Goal: Task Accomplishment & Management: Complete application form

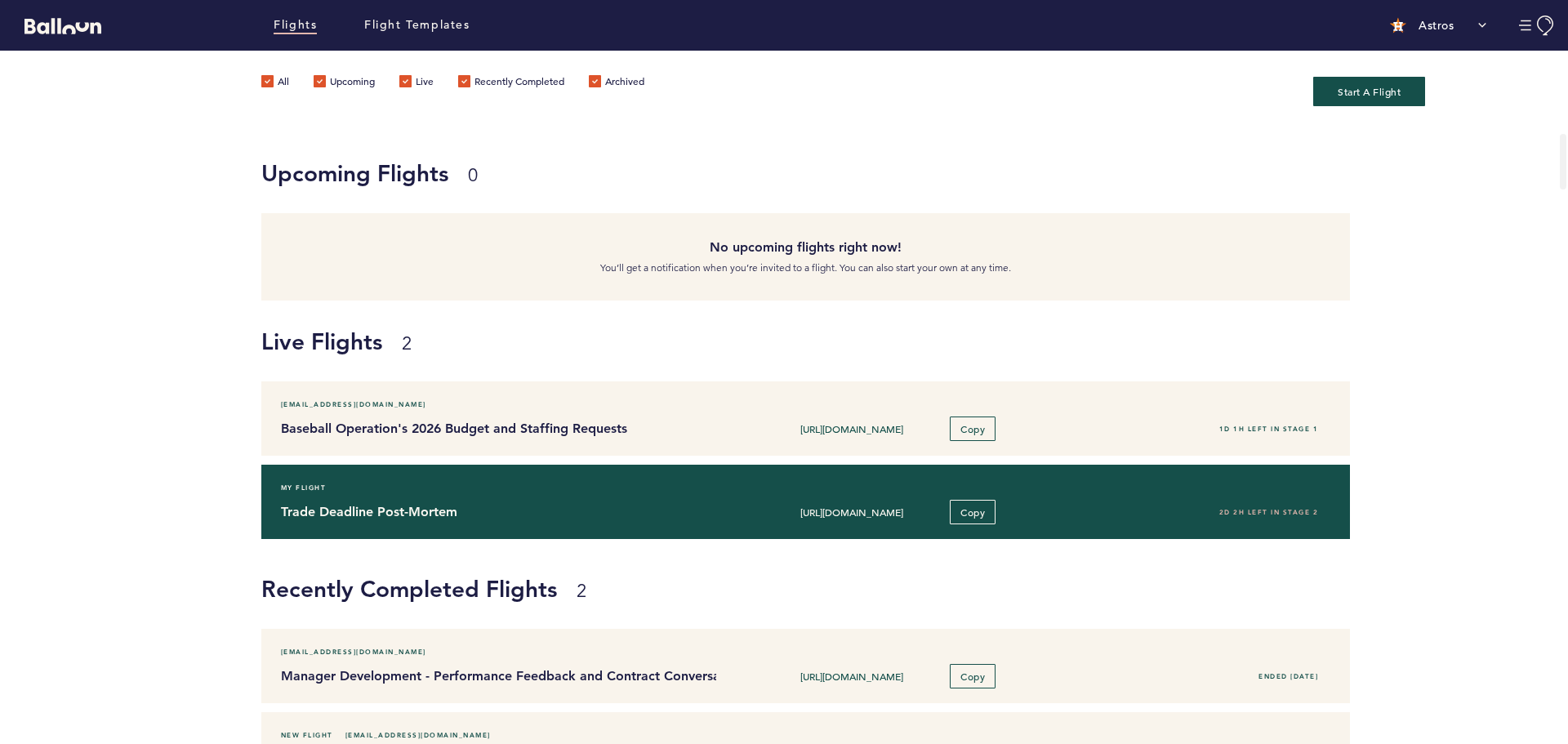
click at [671, 494] on div "My Flight" at bounding box center [805, 487] width 1073 height 16
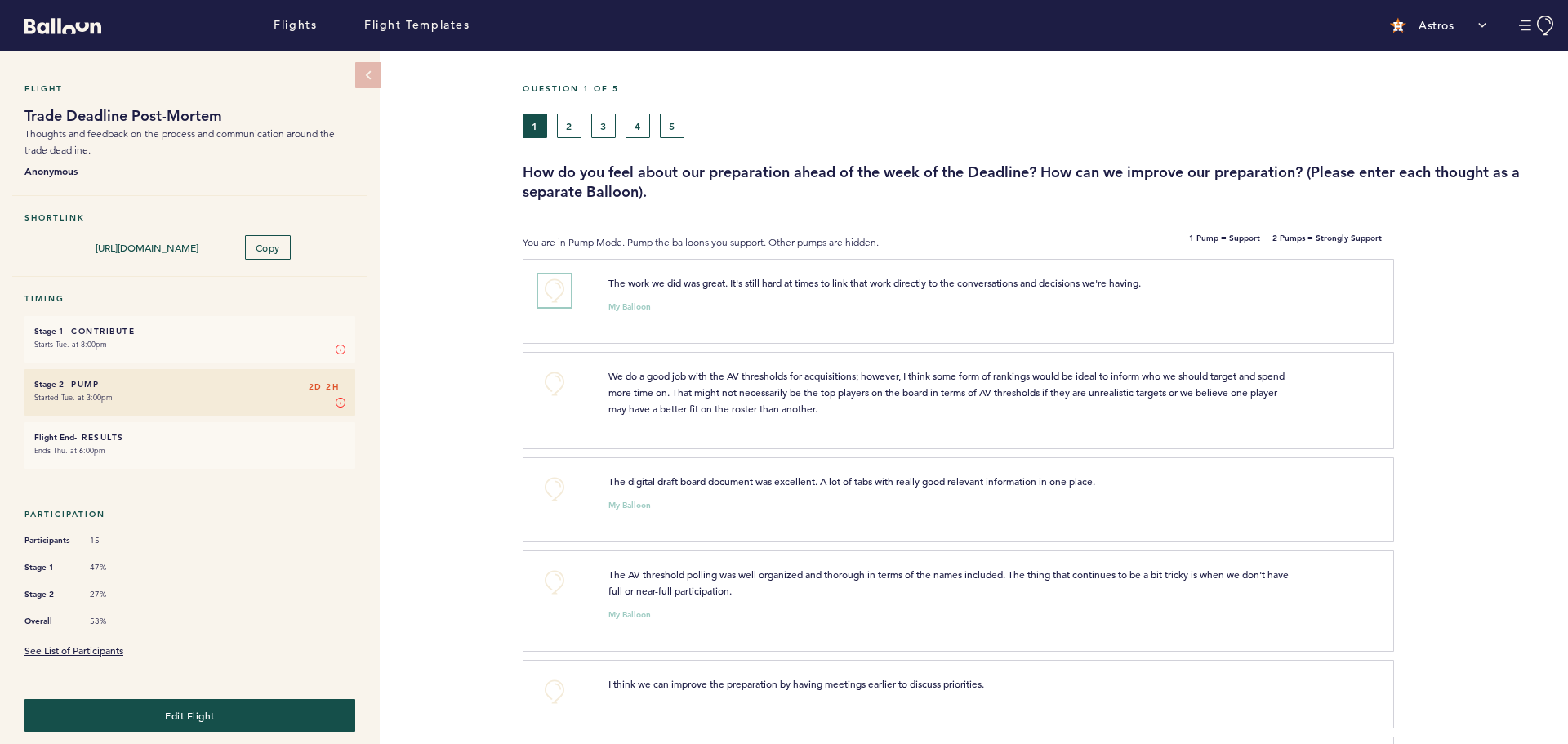
click at [558, 294] on button "+0" at bounding box center [555, 291] width 33 height 33
click at [552, 376] on button "+0" at bounding box center [555, 384] width 33 height 33
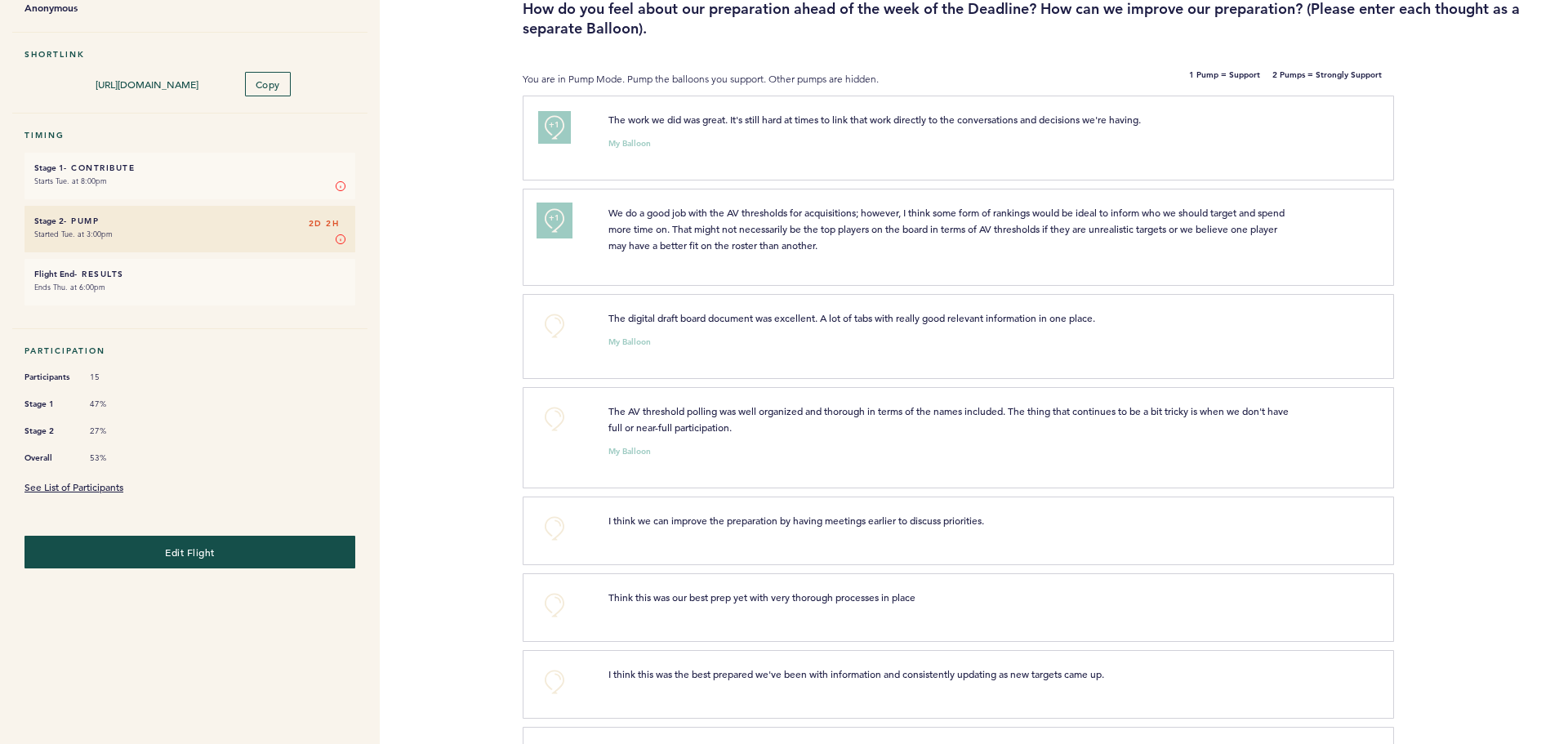
scroll to position [245, 0]
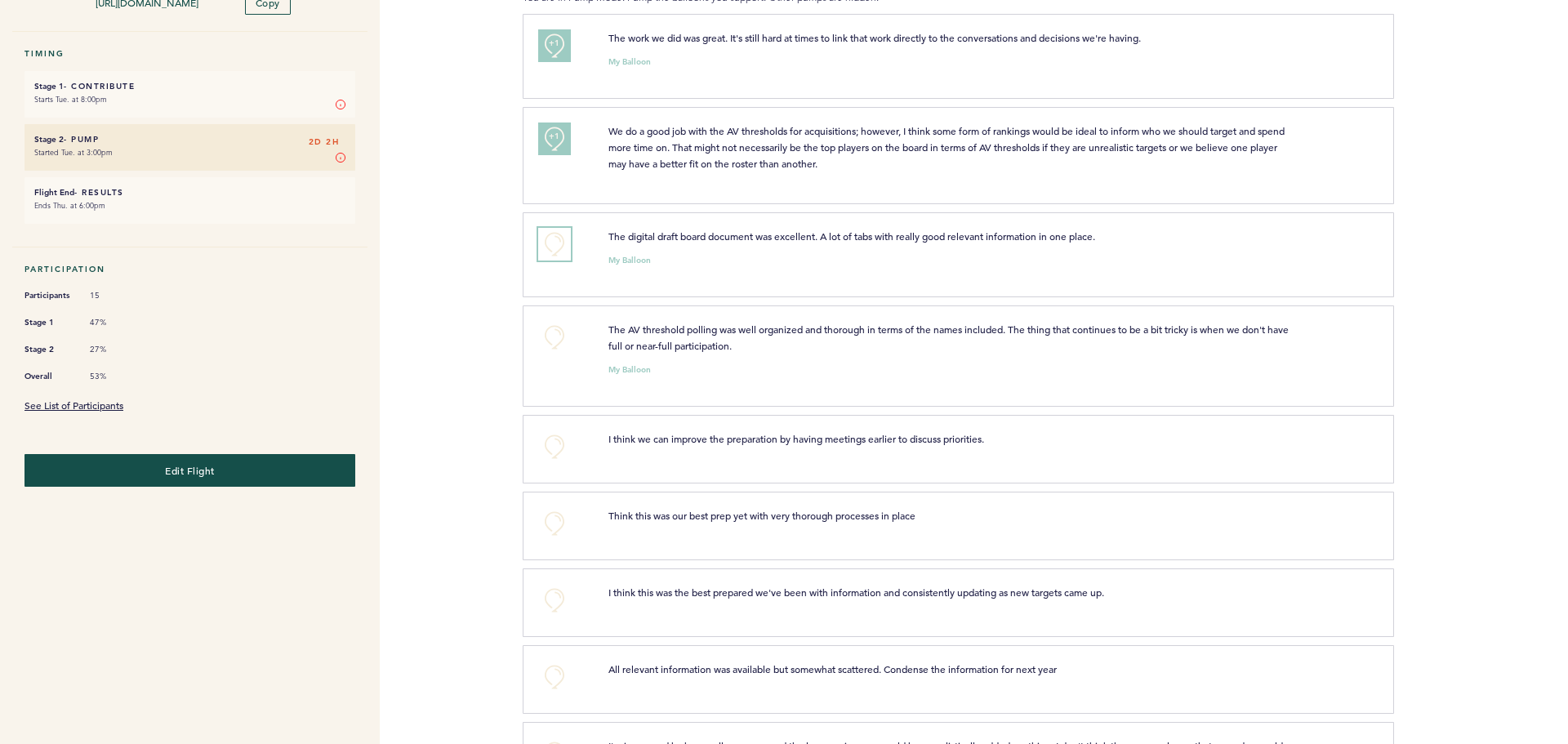
click at [551, 236] on button "+0" at bounding box center [555, 244] width 33 height 33
click at [551, 236] on span "+1" at bounding box center [554, 241] width 12 height 16
click at [556, 243] on button "+0" at bounding box center [555, 244] width 33 height 33
click at [556, 243] on span "+1" at bounding box center [554, 241] width 12 height 16
click at [547, 342] on button "+0" at bounding box center [555, 337] width 33 height 33
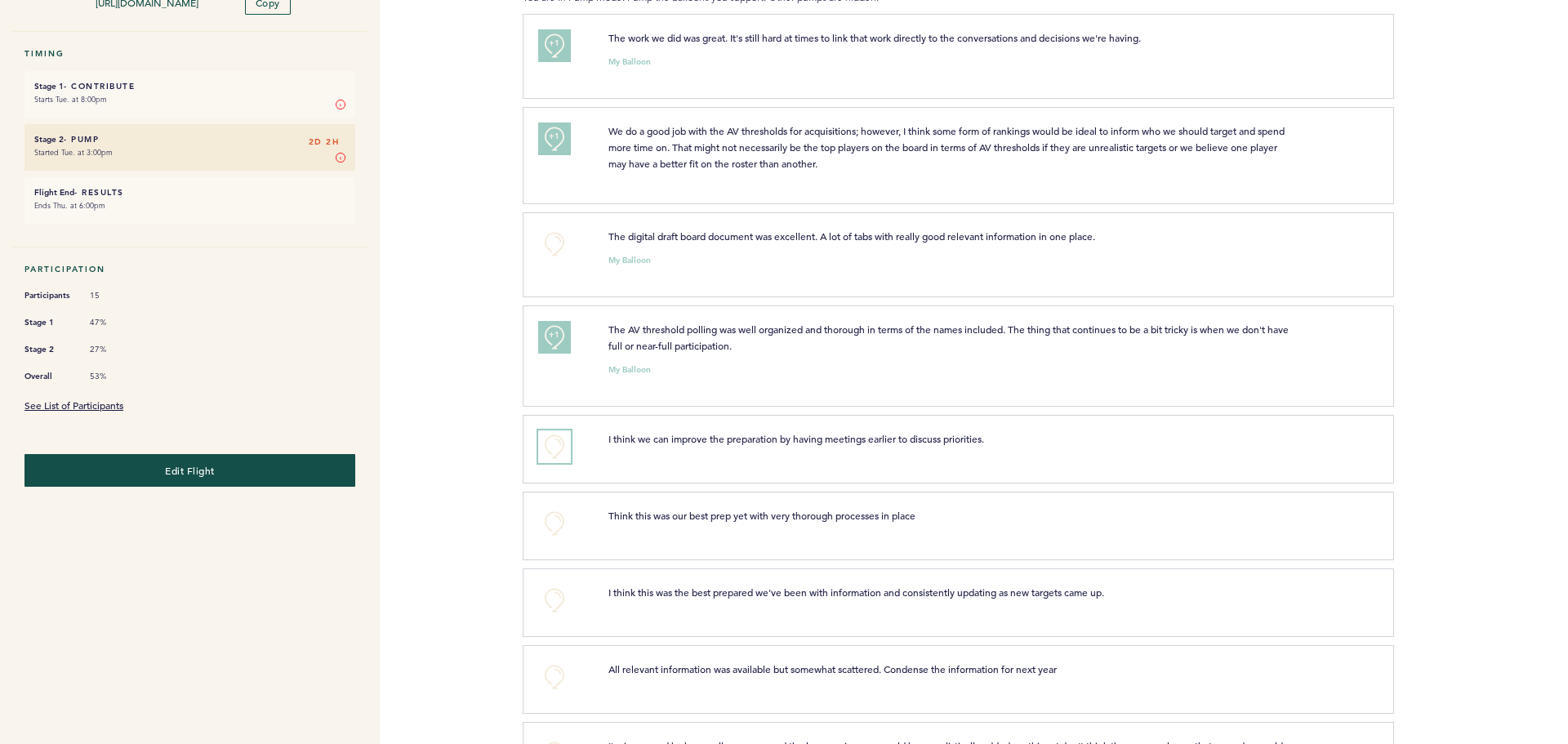
click at [548, 441] on button "+0" at bounding box center [555, 446] width 33 height 33
click at [547, 516] on button "+0" at bounding box center [555, 523] width 33 height 33
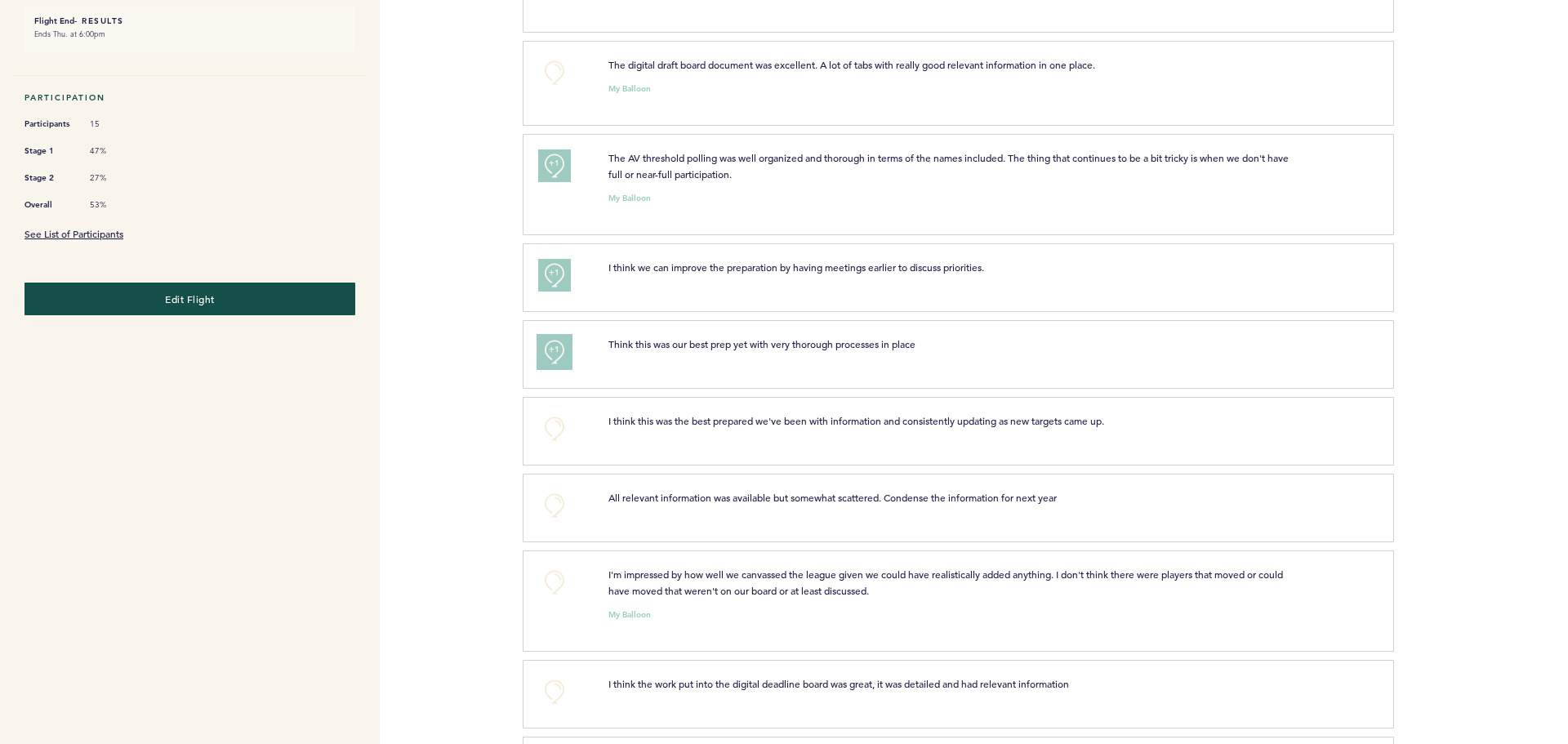
scroll to position [490, 0]
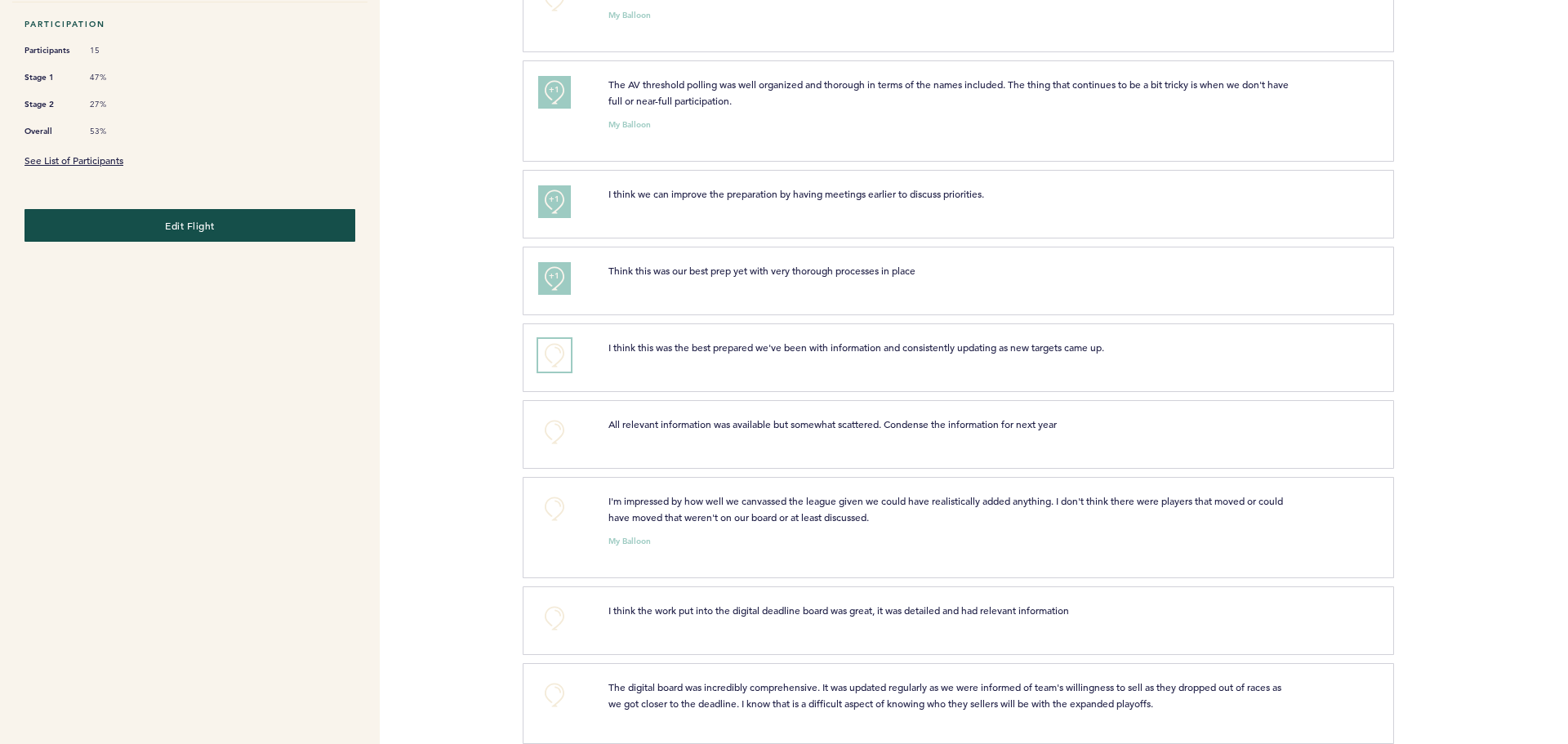
click at [557, 345] on button "+0" at bounding box center [555, 355] width 33 height 33
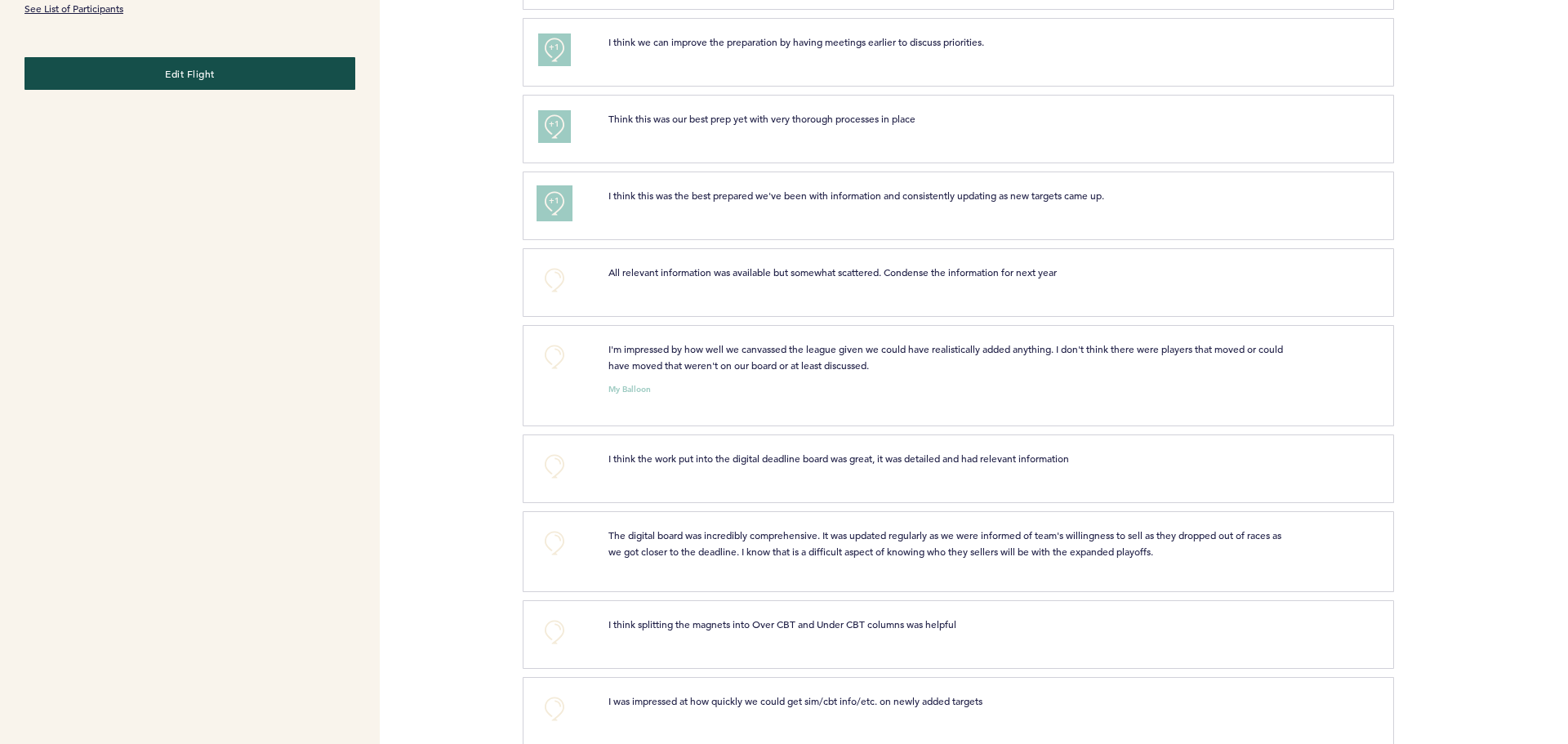
scroll to position [653, 0]
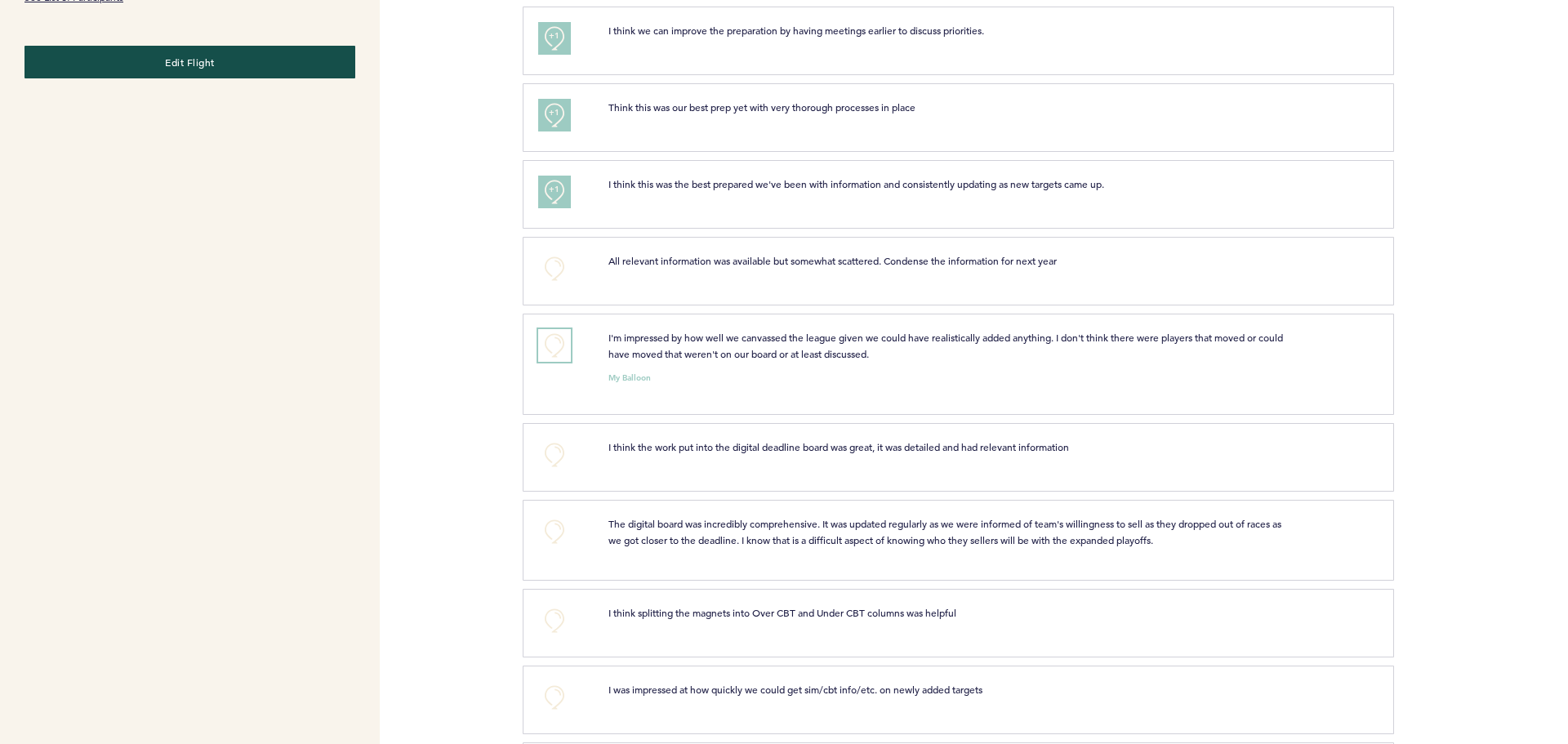
click at [556, 346] on button "+0" at bounding box center [555, 345] width 33 height 33
click at [556, 453] on button "+0" at bounding box center [555, 454] width 33 height 33
click at [556, 453] on span "+1" at bounding box center [554, 452] width 12 height 16
click at [551, 530] on button "+0" at bounding box center [555, 531] width 33 height 33
click at [551, 529] on span "+1" at bounding box center [554, 528] width 12 height 16
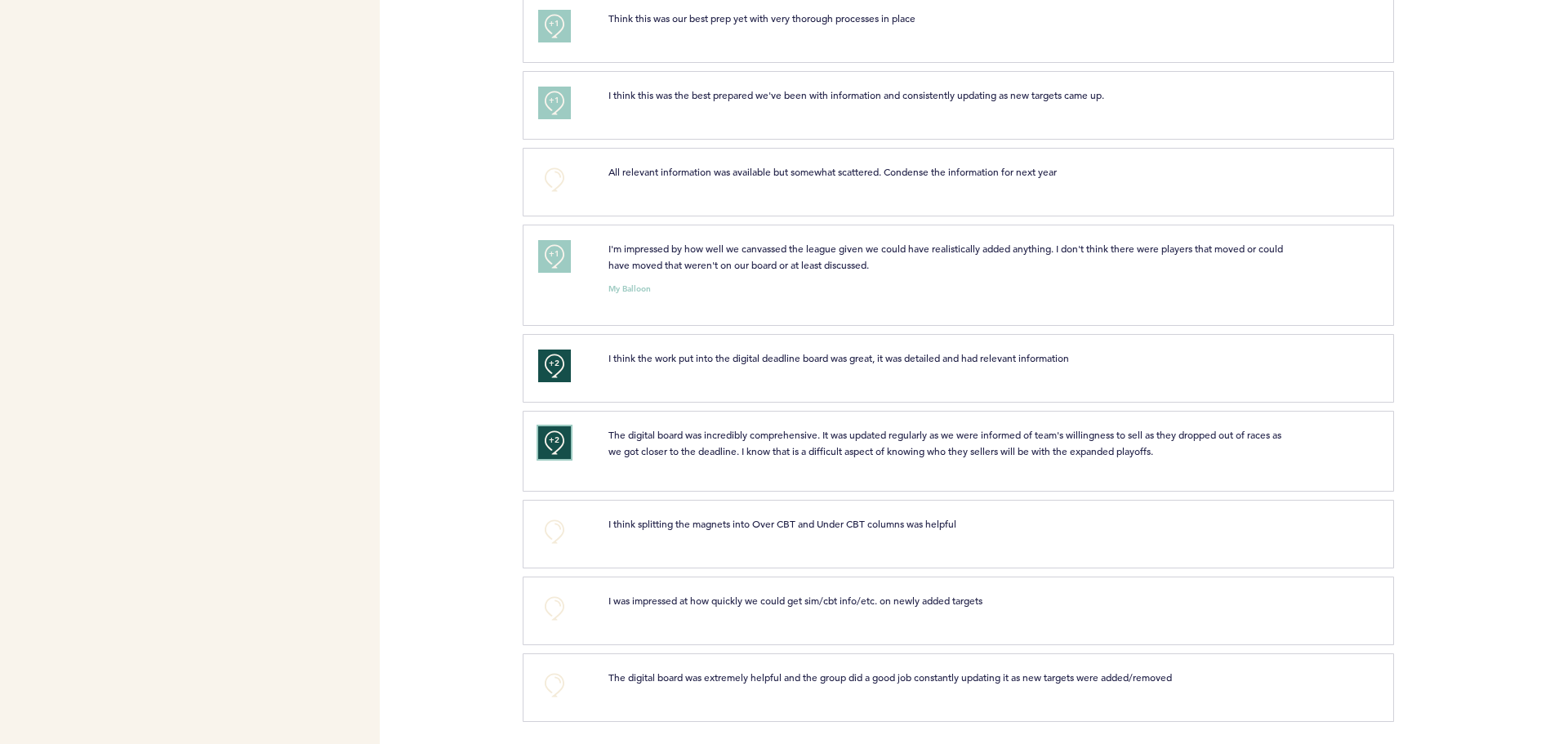
scroll to position [744, 0]
click at [549, 526] on button "+0" at bounding box center [555, 529] width 33 height 33
click at [549, 602] on button "+0" at bounding box center [555, 606] width 33 height 33
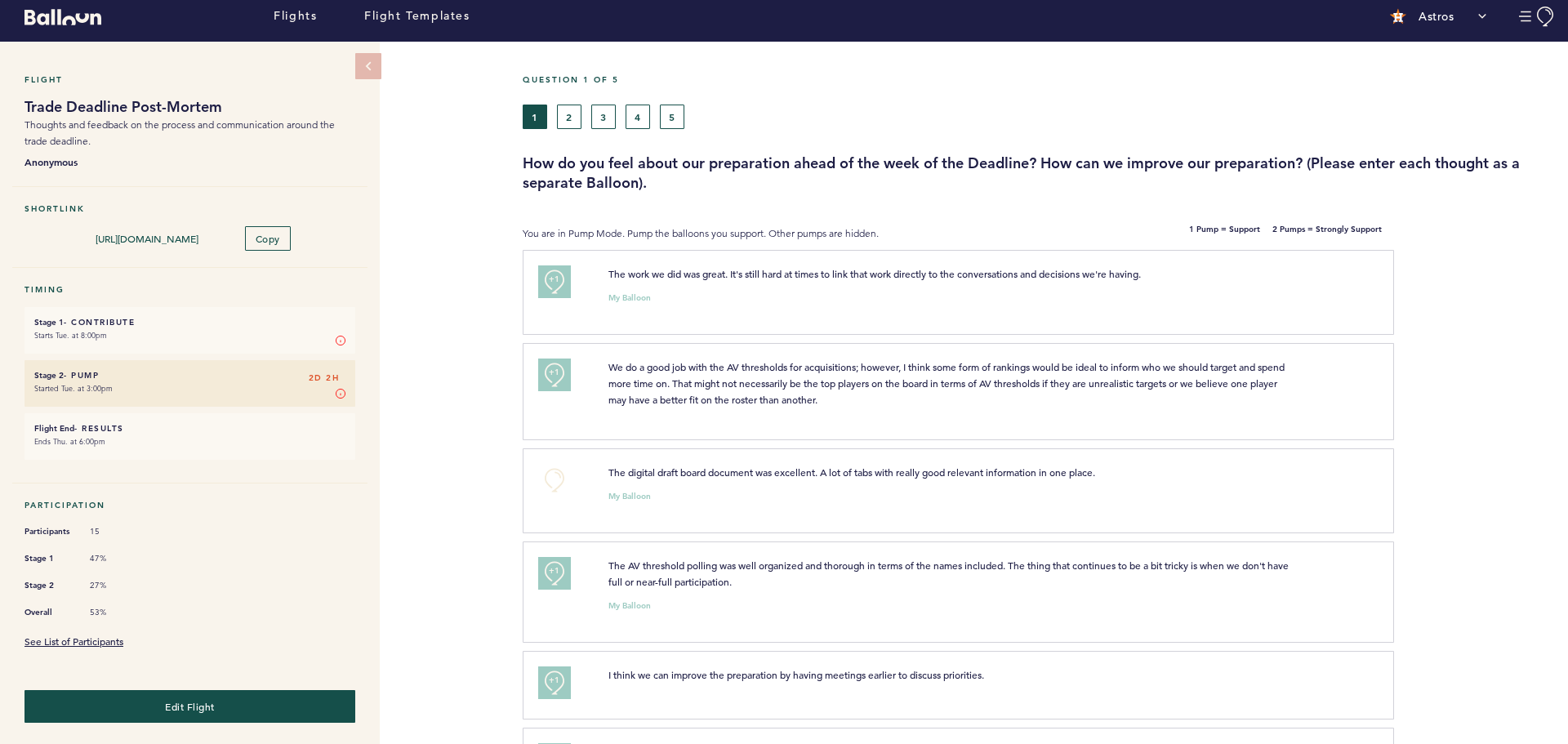
scroll to position [0, 0]
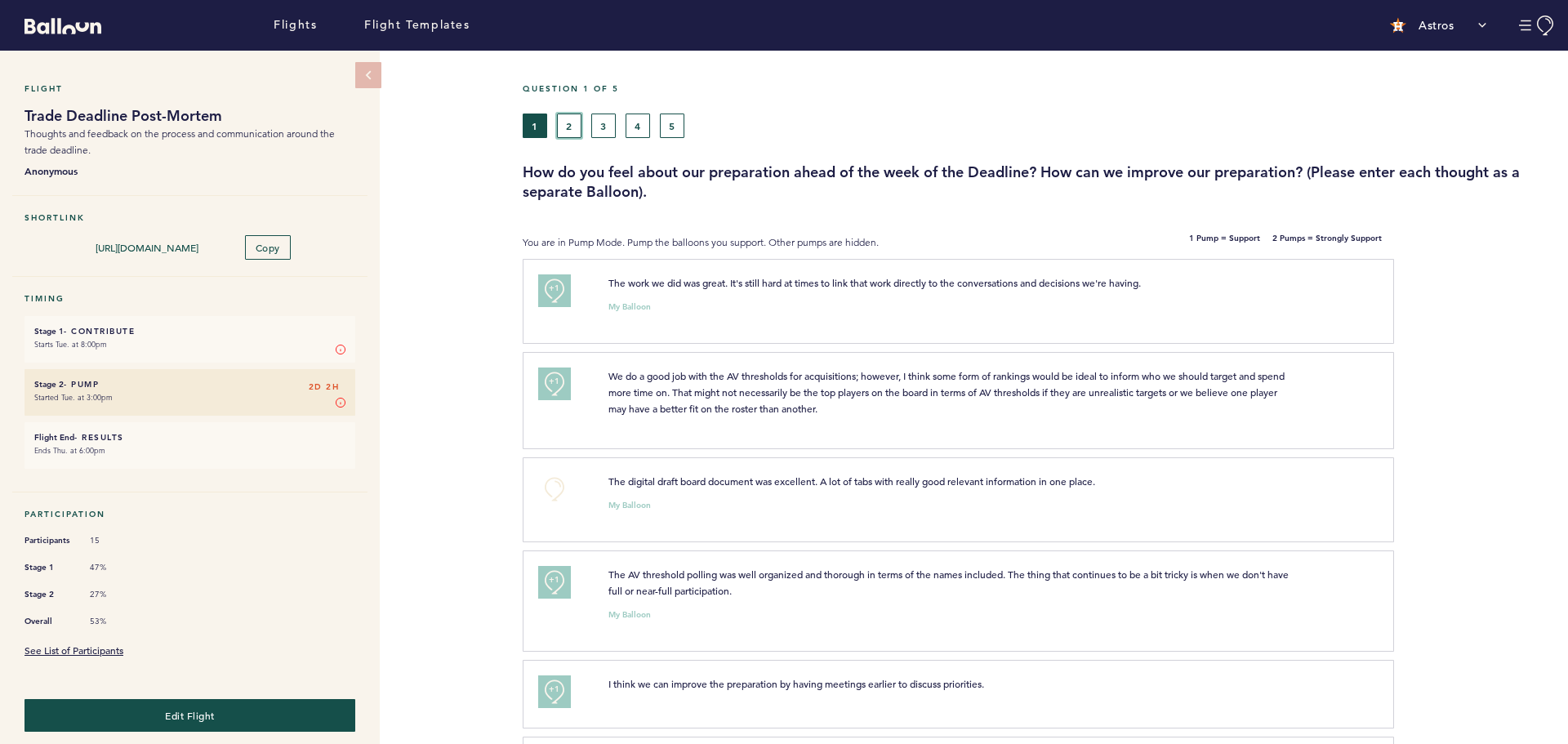
click at [571, 117] on button "2" at bounding box center [569, 125] width 24 height 24
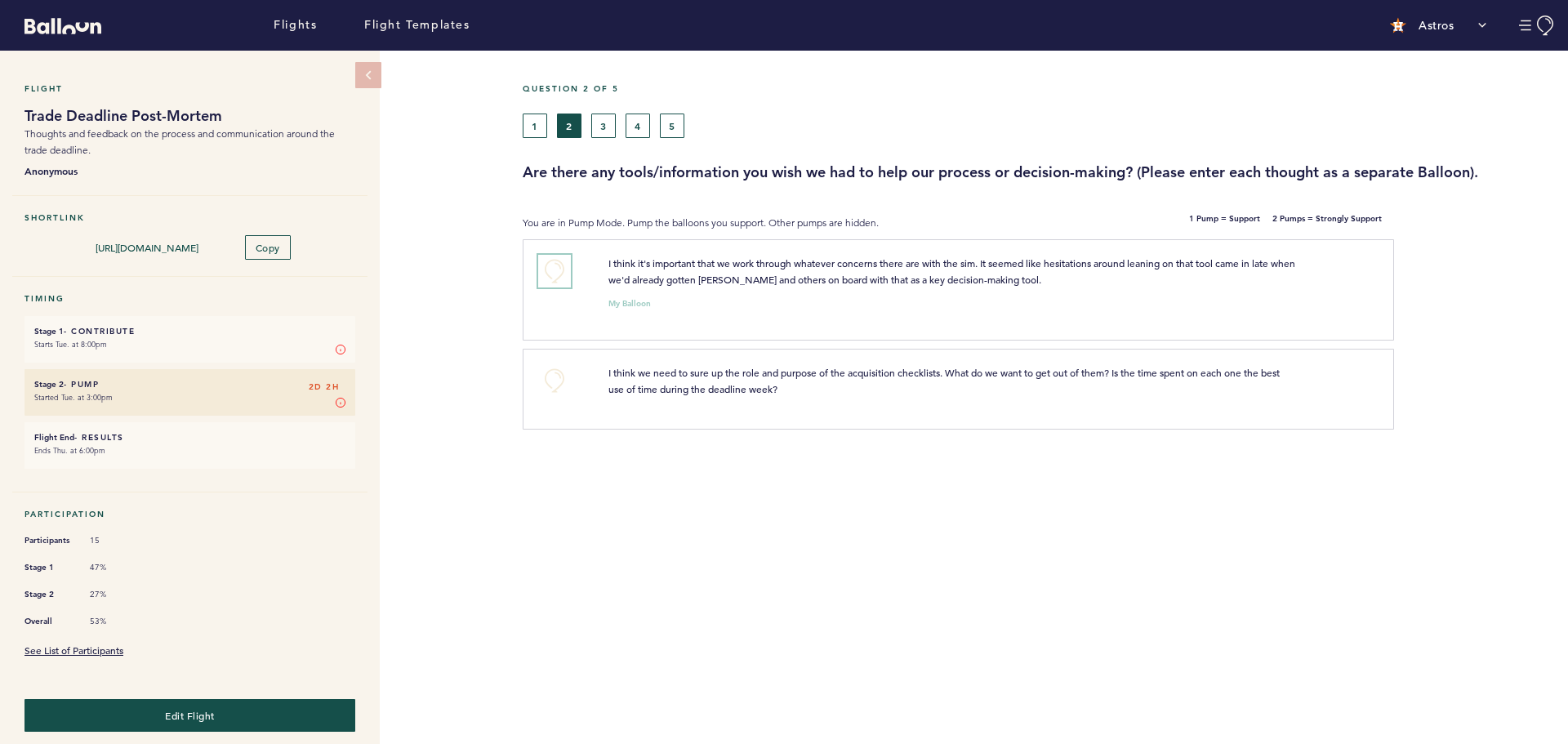
click at [554, 272] on button "+0" at bounding box center [555, 271] width 33 height 33
click at [554, 272] on span "+1" at bounding box center [554, 268] width 12 height 16
click at [552, 376] on button "+0" at bounding box center [555, 380] width 33 height 33
click at [599, 130] on button "3" at bounding box center [603, 125] width 24 height 24
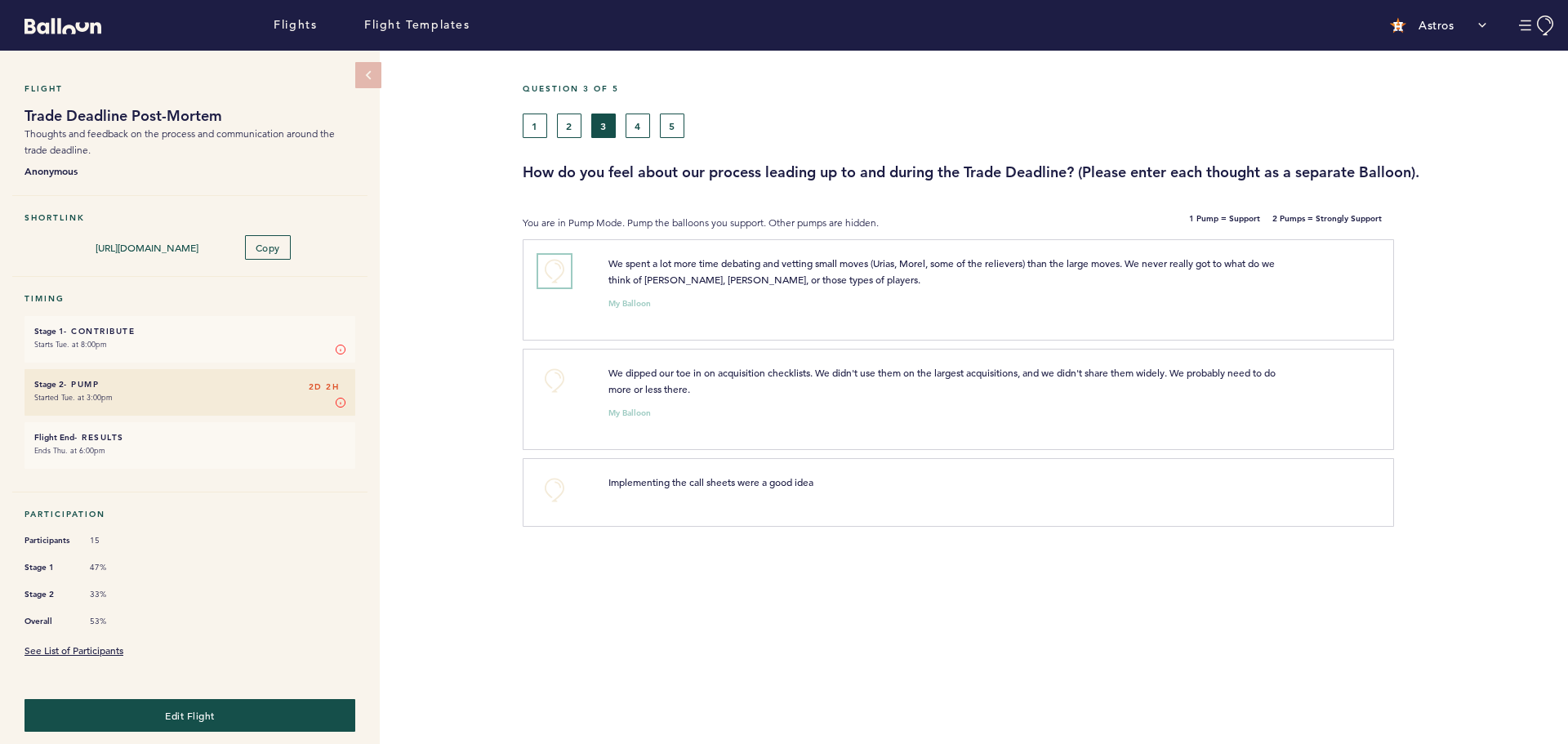
click at [557, 266] on button "+0" at bounding box center [555, 271] width 33 height 33
click at [557, 266] on span "+1" at bounding box center [554, 268] width 12 height 16
click at [555, 385] on button "+0" at bounding box center [555, 380] width 33 height 33
click at [640, 120] on button "4" at bounding box center [637, 125] width 24 height 24
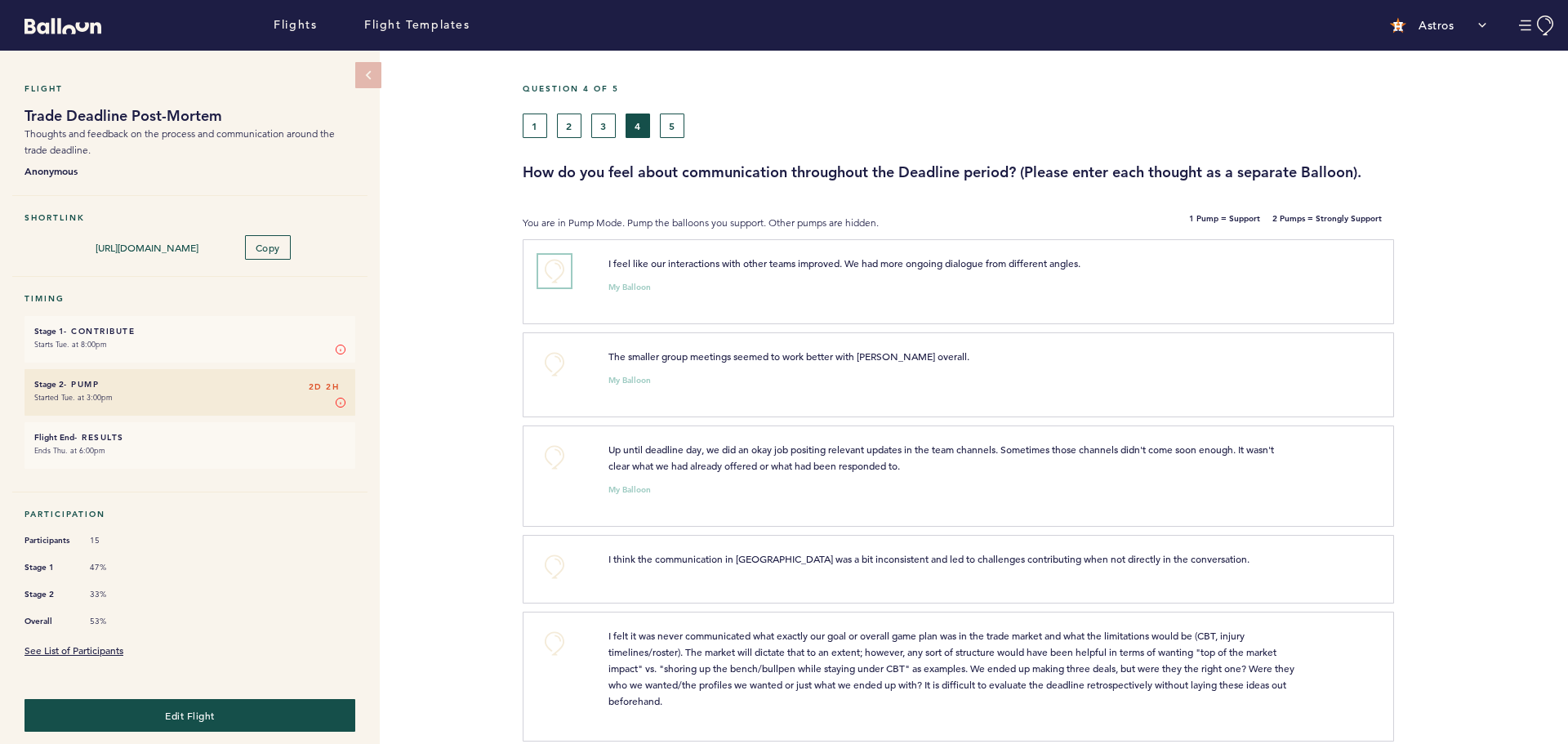
click at [550, 265] on button "+0" at bounding box center [555, 271] width 33 height 33
click at [546, 361] on button "+0" at bounding box center [555, 364] width 33 height 33
click at [550, 453] on button "+0" at bounding box center [555, 457] width 33 height 33
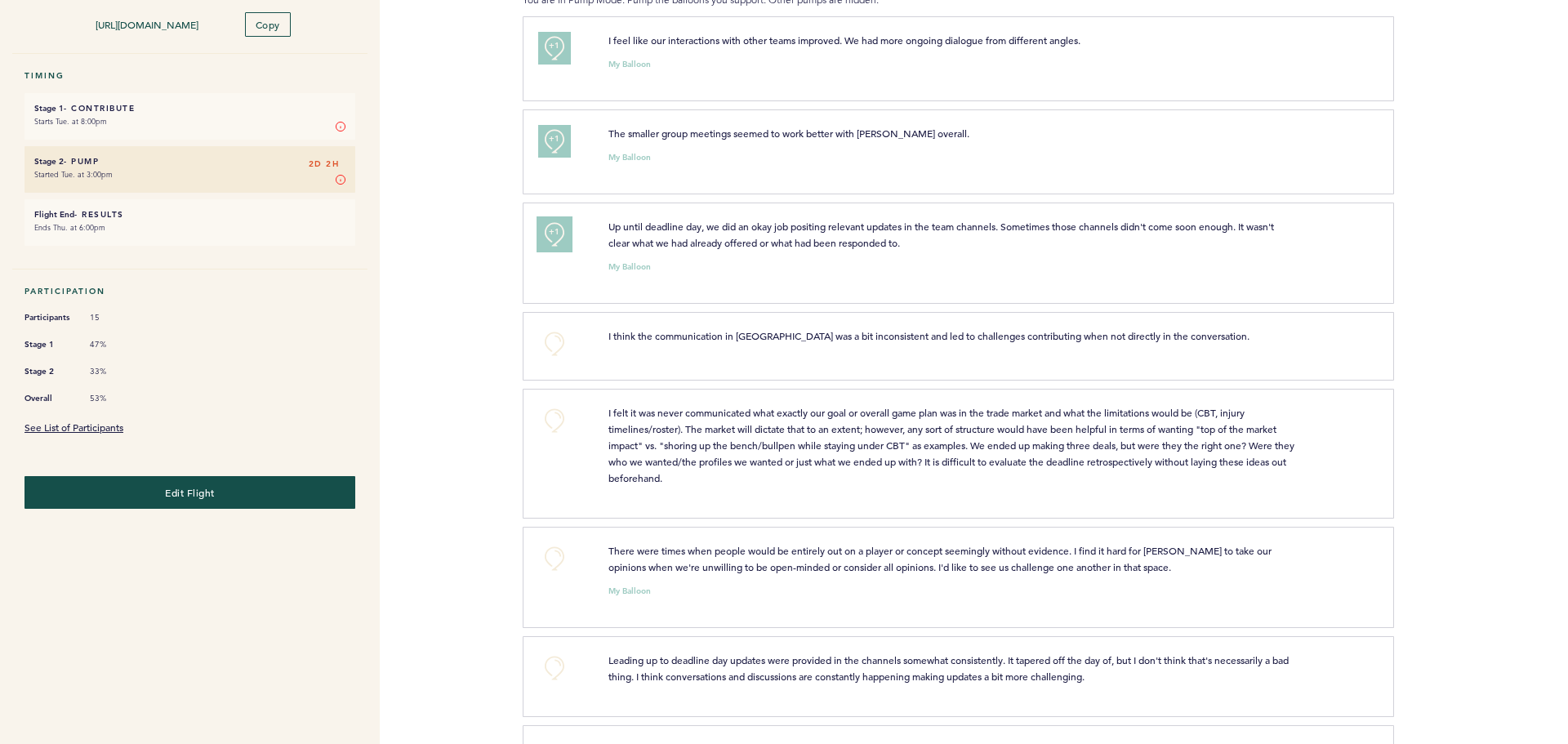
scroll to position [245, 0]
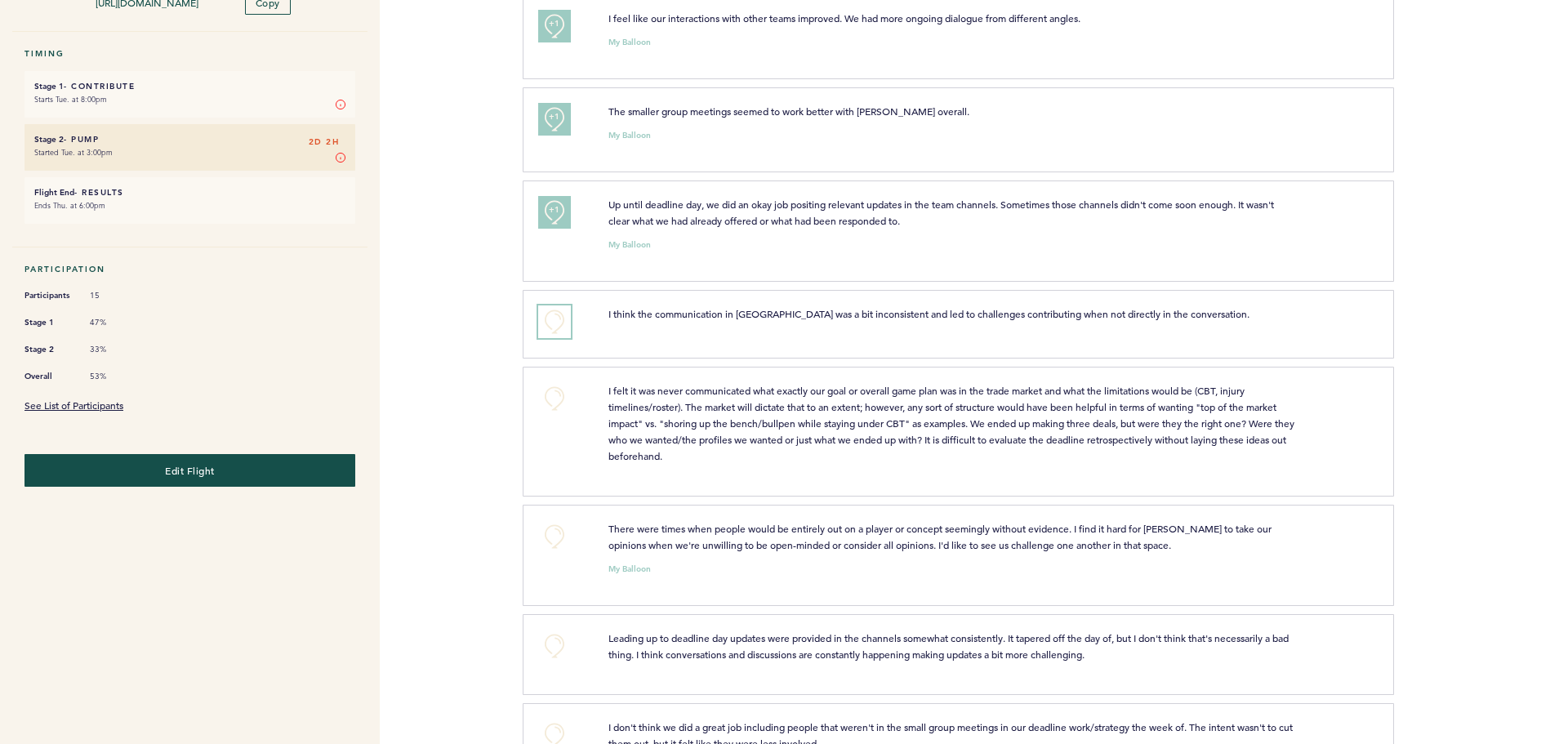
click at [557, 320] on button "+0" at bounding box center [555, 321] width 33 height 33
click at [557, 320] on span "+1" at bounding box center [554, 319] width 12 height 16
click at [546, 396] on button "+0" at bounding box center [555, 398] width 33 height 33
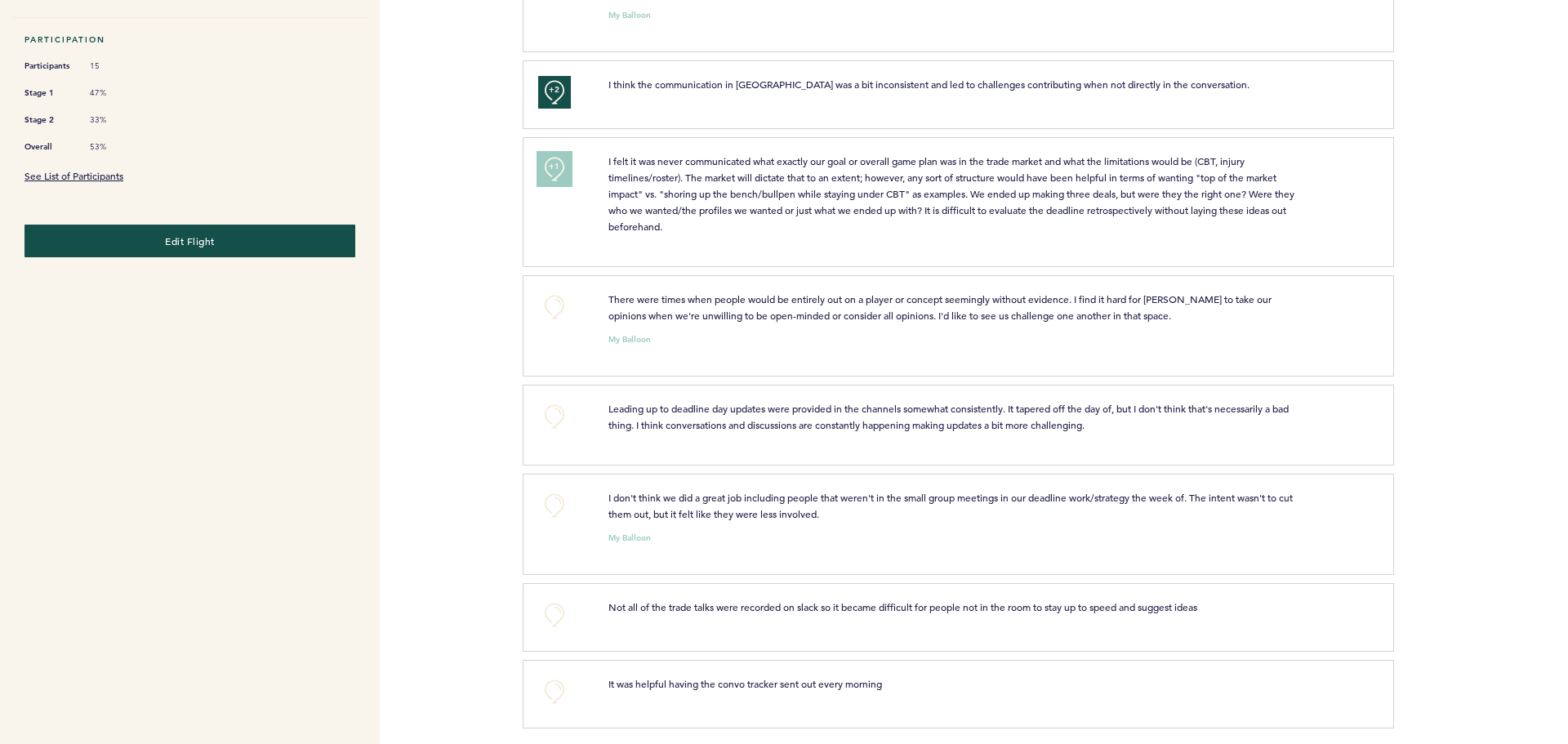
scroll to position [482, 0]
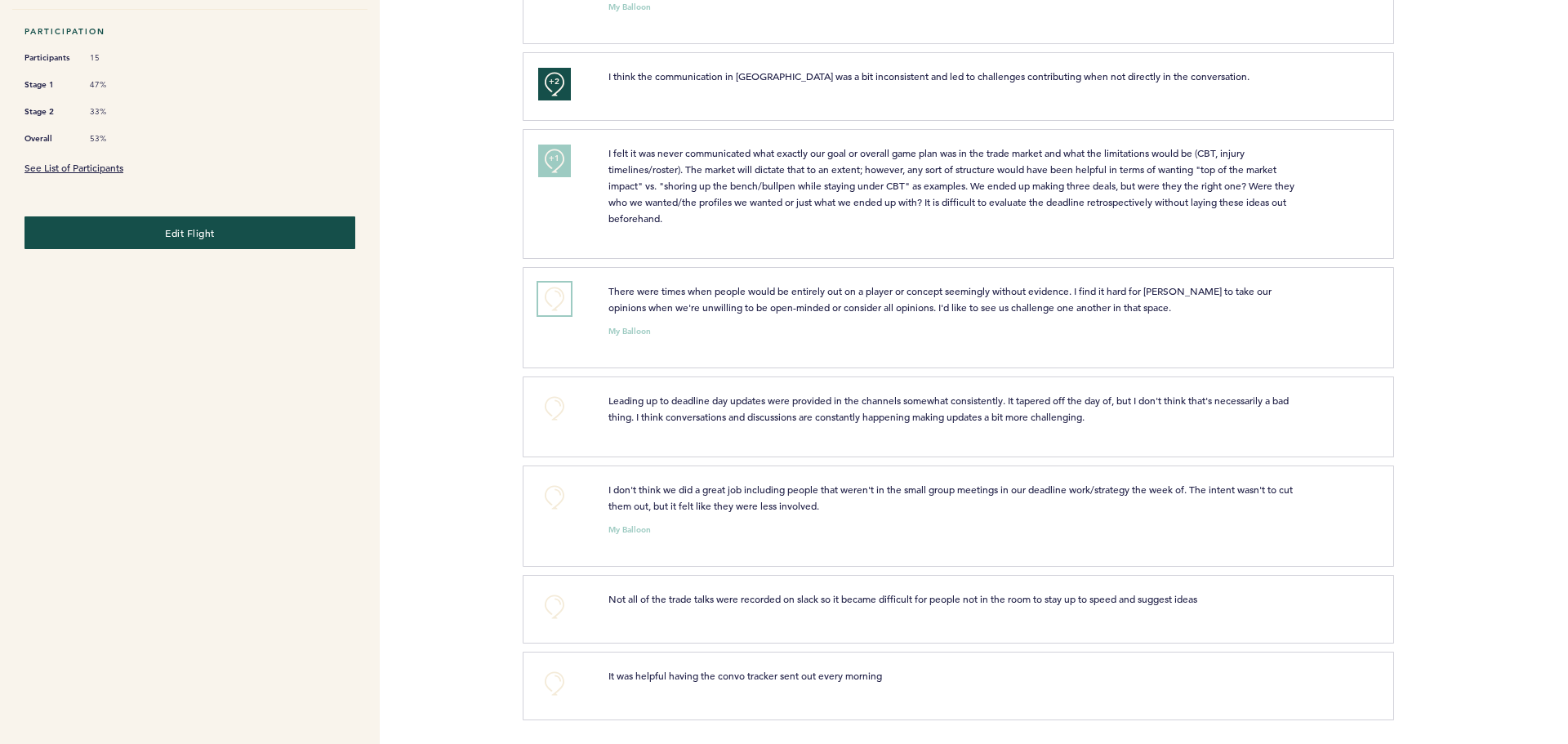
click at [555, 295] on button "+0" at bounding box center [555, 299] width 33 height 33
click at [555, 295] on span "+1" at bounding box center [554, 296] width 12 height 16
click at [551, 296] on span "+1" at bounding box center [554, 296] width 12 height 16
click at [551, 407] on button "+0" at bounding box center [555, 408] width 33 height 33
click at [552, 496] on button "+0" at bounding box center [555, 497] width 33 height 33
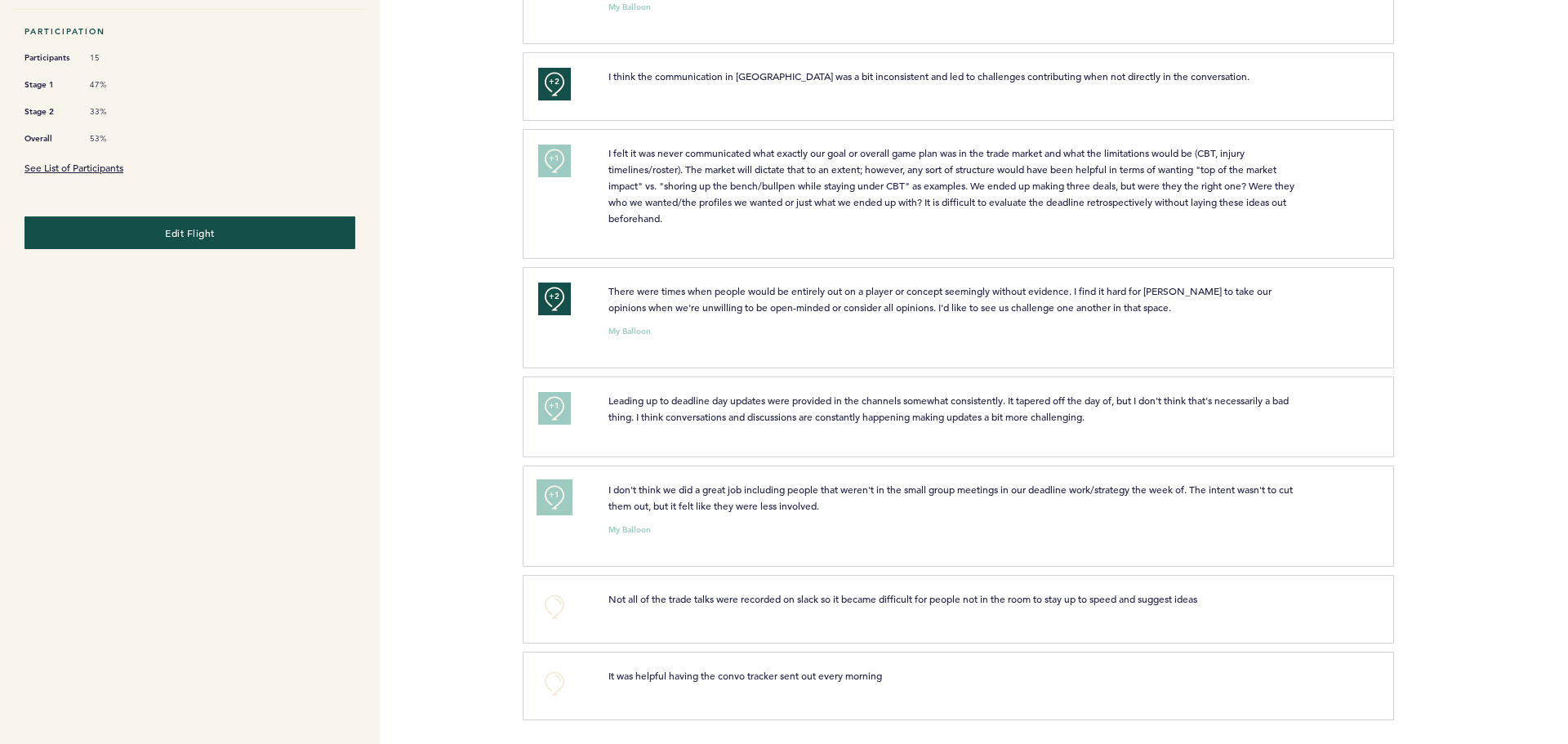
scroll to position [0, 0]
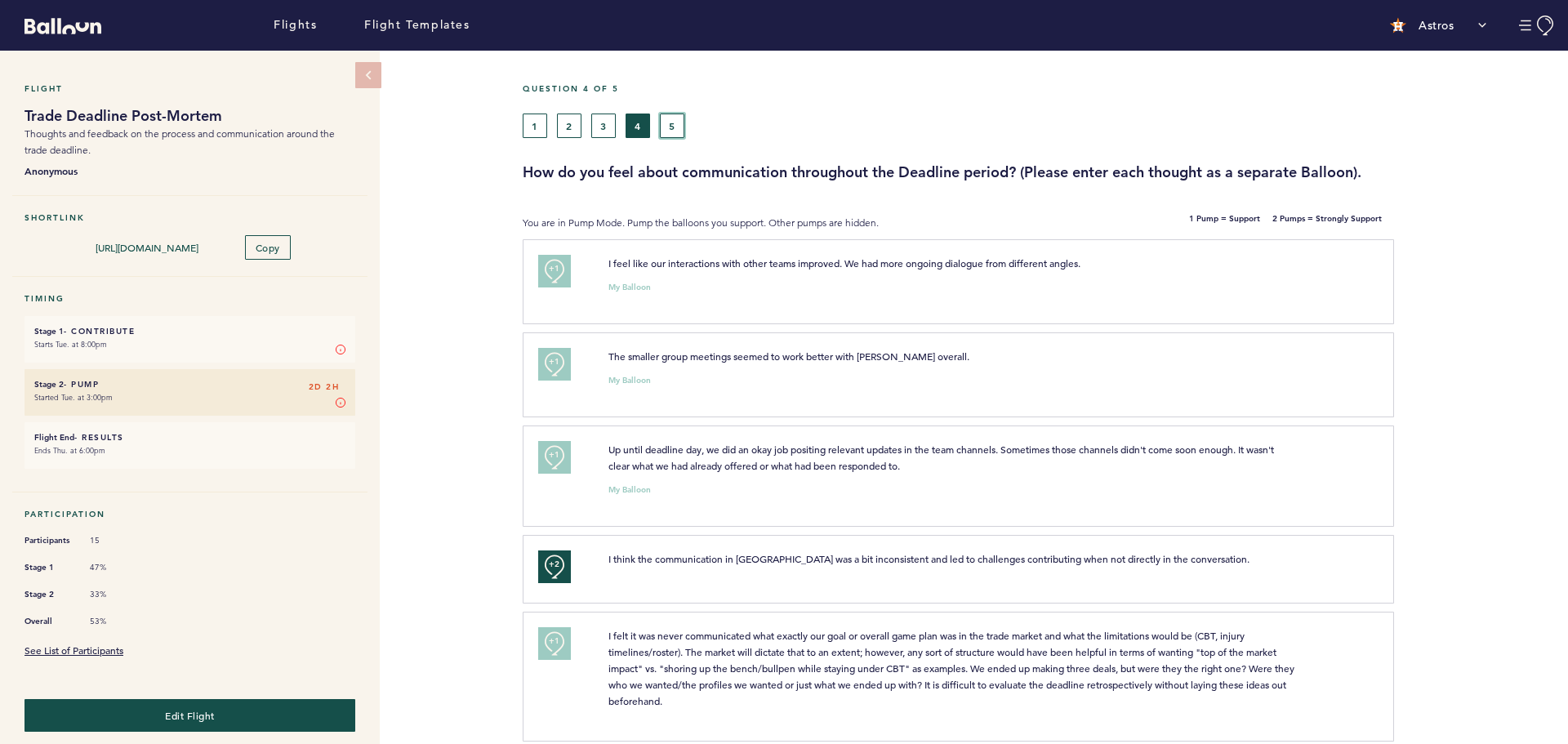
click at [670, 128] on button "5" at bounding box center [672, 125] width 24 height 24
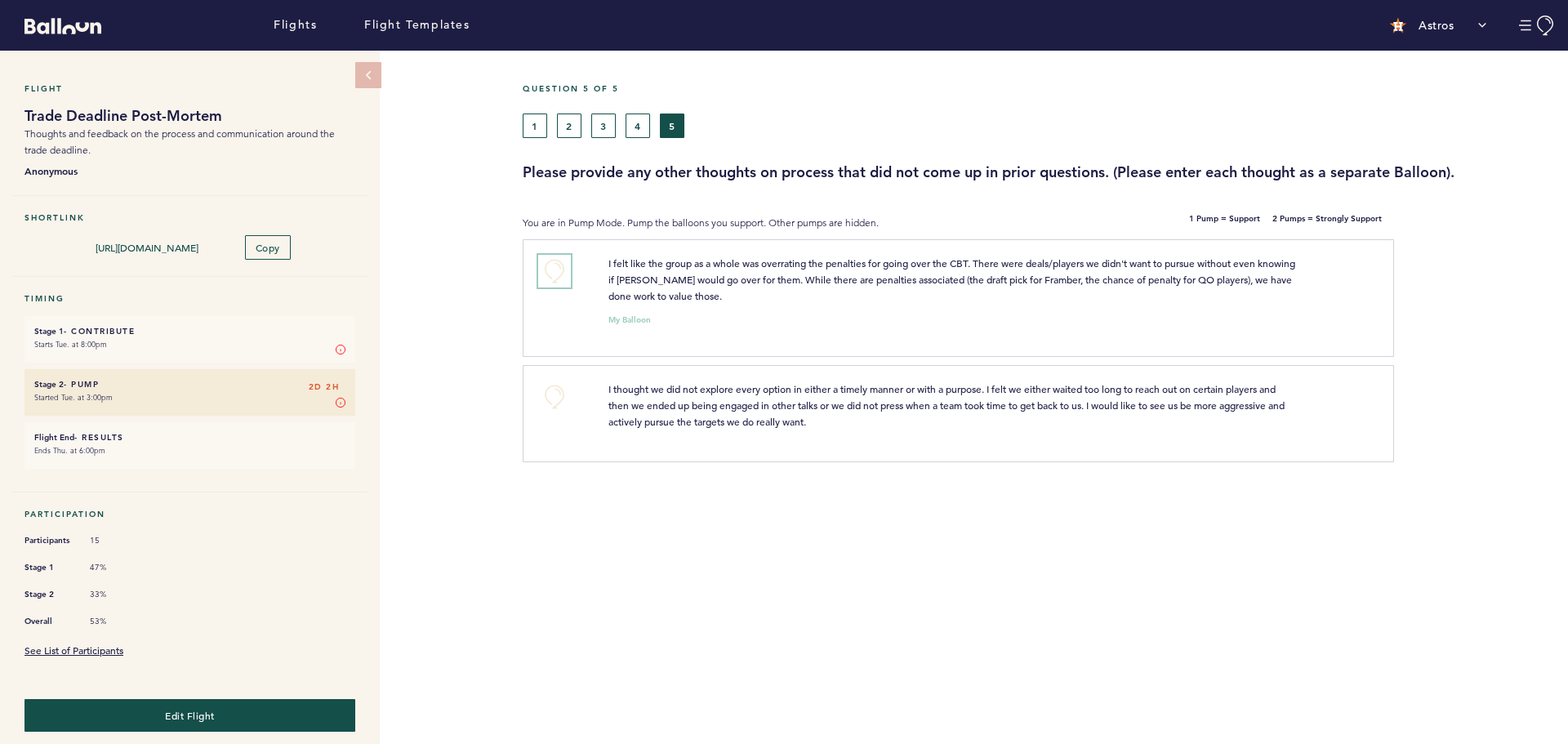
click at [556, 271] on button "+0" at bounding box center [555, 271] width 33 height 33
click at [556, 271] on span "+1" at bounding box center [554, 268] width 12 height 16
click at [555, 388] on button "+0" at bounding box center [555, 396] width 33 height 33
click at [898, 566] on div "Question 5 of 5 1 2 3 4 5 Please provide any other thoughts on process that did…" at bounding box center [1045, 403] width 1045 height 706
click at [74, 27] on icon "Balloon" at bounding box center [63, 26] width 77 height 16
